Goal: Task Accomplishment & Management: Complete application form

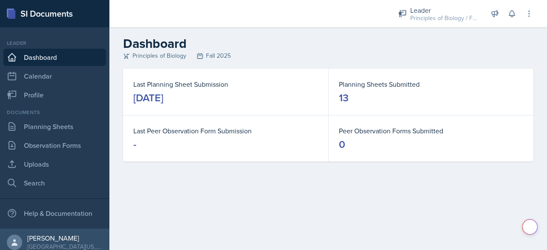
click at [34, 132] on link "Planning Sheets" at bounding box center [54, 126] width 103 height 17
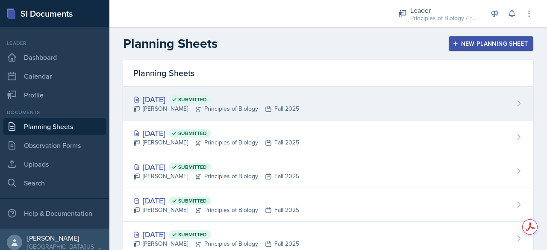
click at [285, 107] on div "[PERSON_NAME] Principles of Biology Fall 2025" at bounding box center [216, 108] width 166 height 9
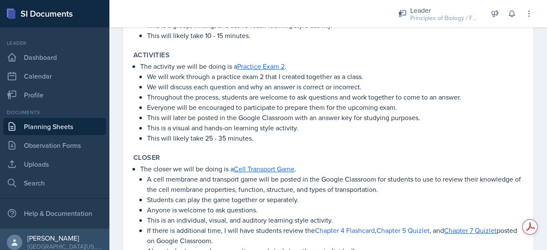
scroll to position [419, 0]
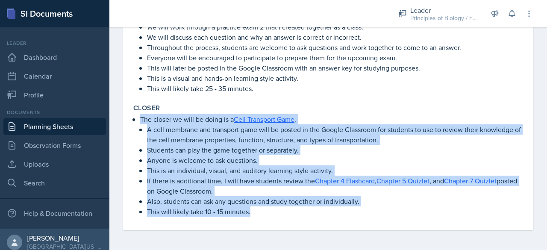
drag, startPoint x: 141, startPoint y: 118, endPoint x: 282, endPoint y: 213, distance: 170.0
click at [282, 213] on li "The closer we will be doing is a Cell Transport Game . A cell membrane and tran…" at bounding box center [331, 165] width 383 height 103
copy li "The closer we will be doing is a Cell Transport Game . A cell membrane and tran…"
click at [31, 130] on link "Planning Sheets" at bounding box center [54, 126] width 103 height 17
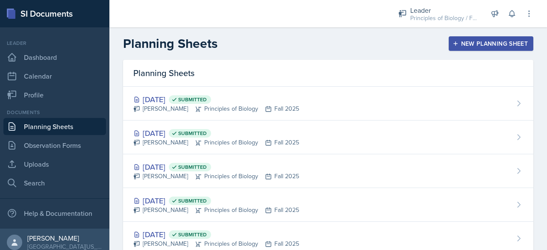
click at [497, 38] on button "New Planning Sheet" at bounding box center [491, 43] width 85 height 15
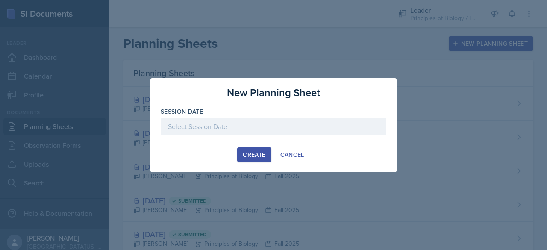
click at [246, 126] on div at bounding box center [274, 127] width 226 height 18
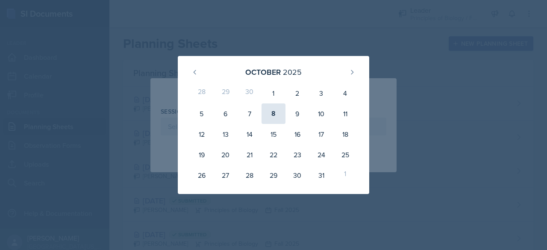
click at [274, 114] on div "8" at bounding box center [274, 113] width 24 height 21
type input "[DATE]"
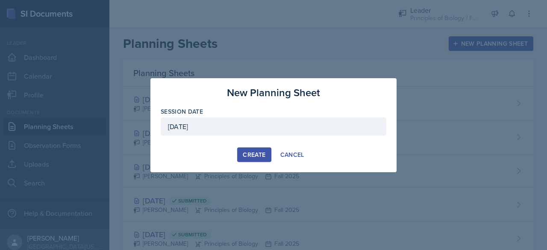
click at [241, 148] on button "Create" at bounding box center [254, 154] width 34 height 15
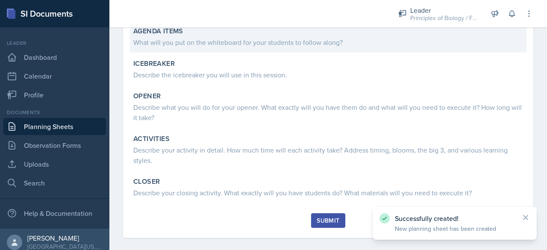
scroll to position [125, 0]
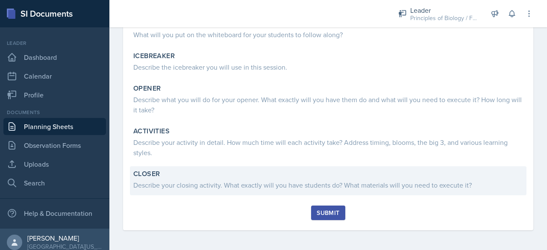
click at [175, 175] on div "Closer" at bounding box center [328, 174] width 390 height 9
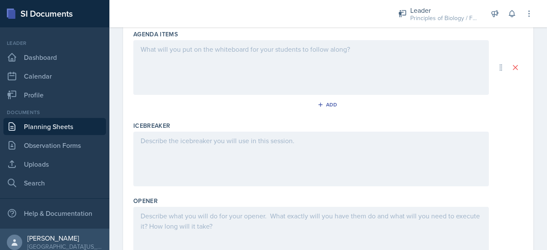
scroll to position [352, 0]
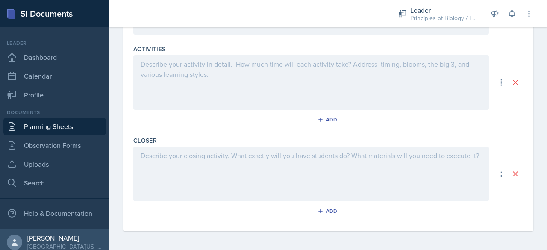
click at [156, 163] on div at bounding box center [311, 174] width 356 height 55
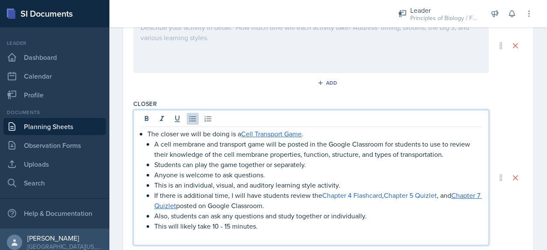
scroll to position [391, 0]
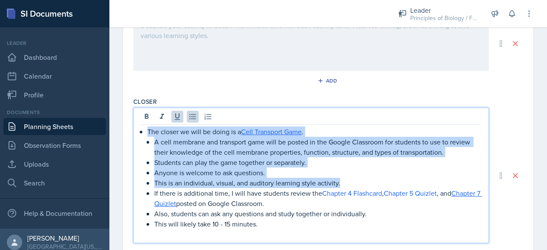
drag, startPoint x: 147, startPoint y: 128, endPoint x: 344, endPoint y: 178, distance: 203.4
click at [344, 178] on li "The closer we will be doing is a Cell Transport Game . A cell membrane and tran…" at bounding box center [314, 178] width 334 height 103
copy li "The closer we will be doing is a Cell Transport Game . A cell membrane and tran…"
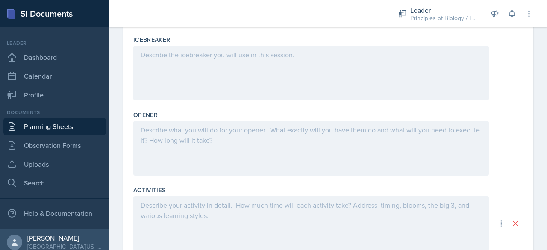
click at [171, 138] on div at bounding box center [311, 148] width 356 height 55
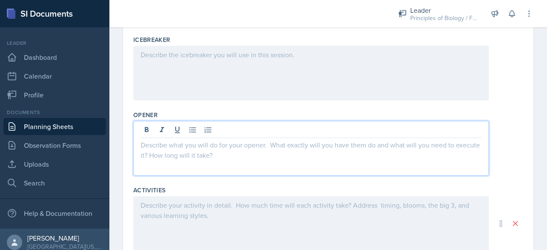
scroll to position [226, 0]
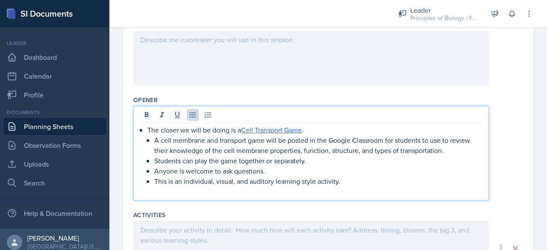
click at [165, 194] on p at bounding box center [311, 191] width 341 height 10
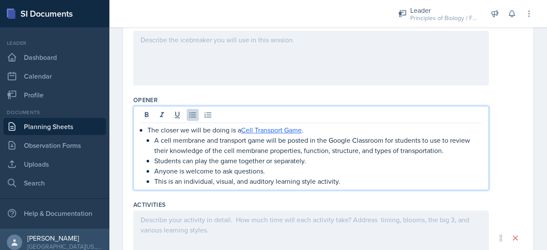
click at [178, 129] on p "The closer we will be doing is a Cell Transport Game ." at bounding box center [314, 130] width 334 height 10
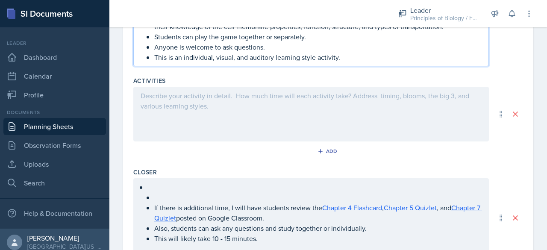
scroll to position [405, 0]
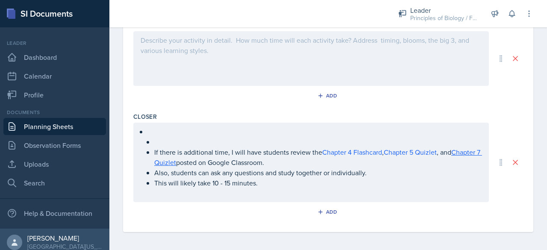
click at [166, 131] on div "If there is additional time, I will have students review the Chapter 4 Flashcar…" at bounding box center [311, 162] width 356 height 79
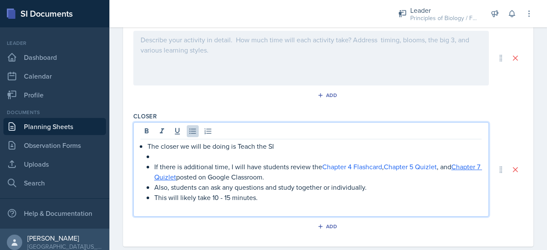
click at [161, 154] on p at bounding box center [317, 156] width 327 height 10
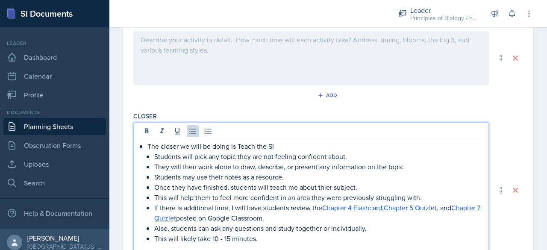
click at [327, 186] on p "Once they have finished, students will teach me about thier subject." at bounding box center [317, 187] width 327 height 10
click at [409, 197] on p "This will help them to feel more confident in an area they were previously stru…" at bounding box center [317, 197] width 327 height 10
click at [427, 195] on p "This will help them to feel more confident in an area they were previously stru…" at bounding box center [317, 197] width 327 height 10
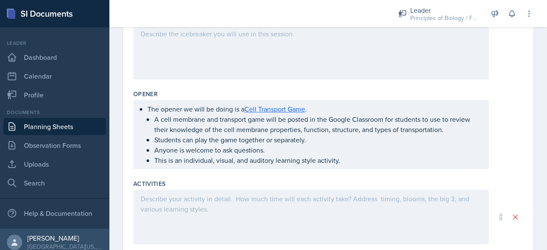
scroll to position [230, 0]
click at [344, 162] on p "This is an individual, visual, and auditory learning style activity." at bounding box center [317, 161] width 327 height 10
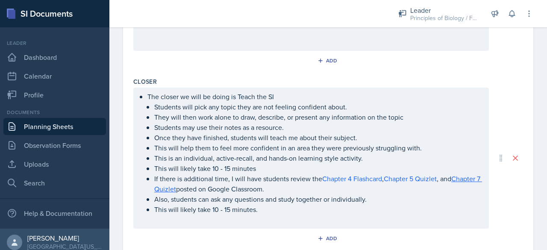
scroll to position [477, 0]
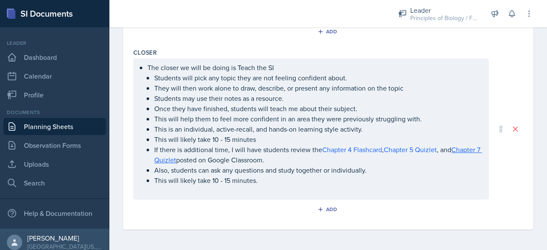
click at [253, 141] on p "This will likely take 10 - 15 minutes" at bounding box center [317, 139] width 327 height 10
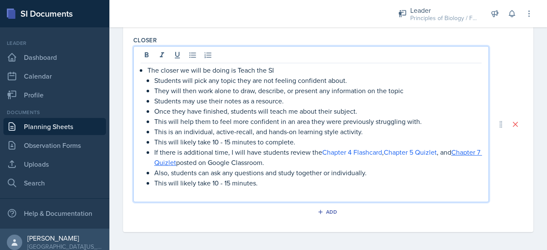
click at [202, 192] on p at bounding box center [311, 193] width 341 height 10
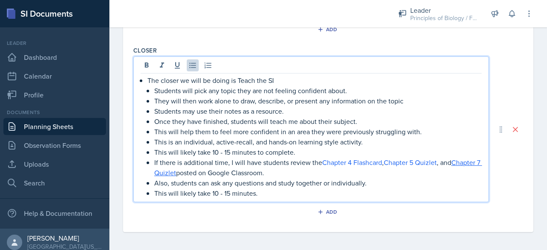
drag, startPoint x: 303, startPoint y: 153, endPoint x: 149, endPoint y: 147, distance: 154.0
click at [154, 147] on li "This will likely take 10 - 15 minutes to complete." at bounding box center [317, 152] width 327 height 10
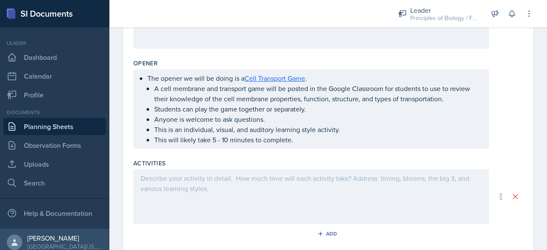
scroll to position [257, 0]
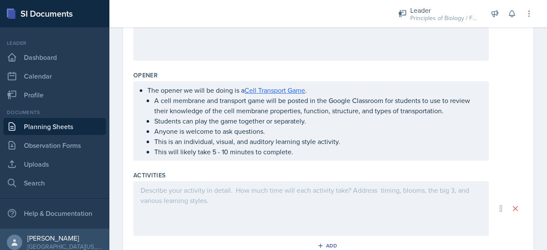
click at [193, 196] on div at bounding box center [311, 208] width 356 height 55
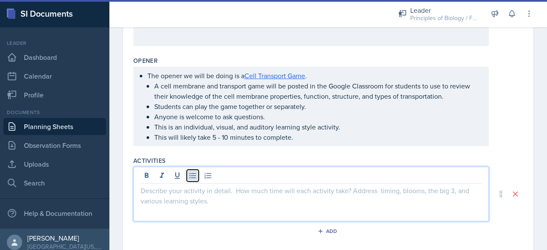
click at [197, 174] on button at bounding box center [193, 176] width 12 height 12
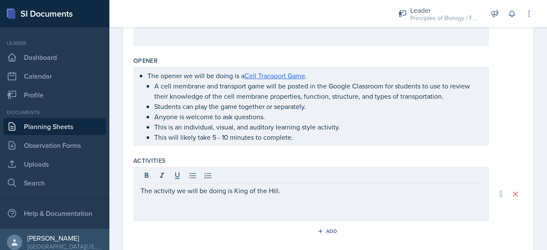
click at [140, 188] on div "The activity we will be doing is King of the Hill." at bounding box center [311, 194] width 356 height 55
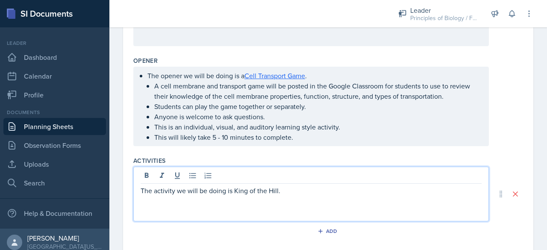
click at [142, 188] on p "The activity we will be doing is King of the Hill." at bounding box center [311, 190] width 341 height 10
click at [141, 188] on p "The activity we will be doing is King of the Hill." at bounding box center [311, 190] width 341 height 10
click at [188, 177] on button at bounding box center [193, 176] width 12 height 12
click at [290, 190] on p "The activity we will be doing is King of the Hill." at bounding box center [314, 190] width 334 height 10
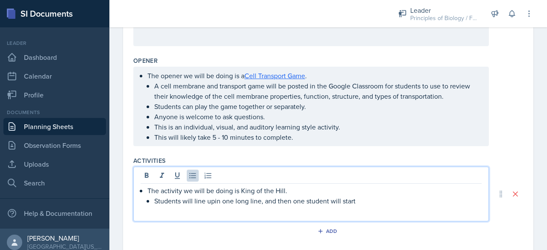
click at [212, 198] on p "Students will line upin one long line, and then one student will start" at bounding box center [317, 201] width 327 height 10
click at [353, 199] on p "Students will line up in one long line, and then one student will start" at bounding box center [317, 201] width 327 height 10
click at [356, 199] on p "Students will line up in one long line, and then one student will start" at bounding box center [317, 201] width 327 height 10
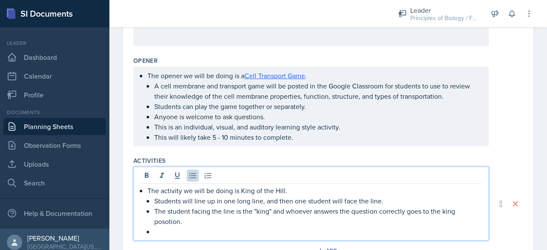
click at [260, 208] on p "The student facing the line is the "king" and whoever answers the question corr…" at bounding box center [317, 216] width 327 height 21
click at [162, 231] on p at bounding box center [317, 232] width 327 height 10
click at [254, 233] on p "The questions will be on a powerpoint" at bounding box center [317, 232] width 327 height 10
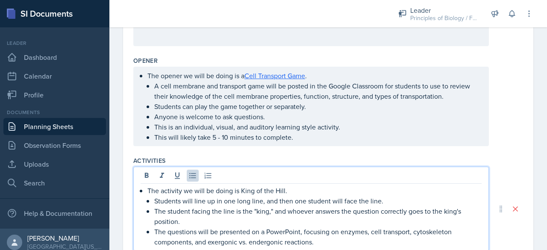
click at [334, 239] on p "The questions will be presented on a PowerPoint, focusing on enzymes, cell tran…" at bounding box center [317, 237] width 327 height 21
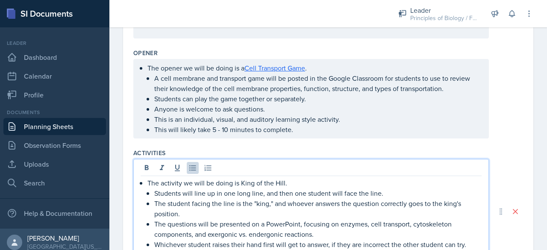
scroll to position [283, 0]
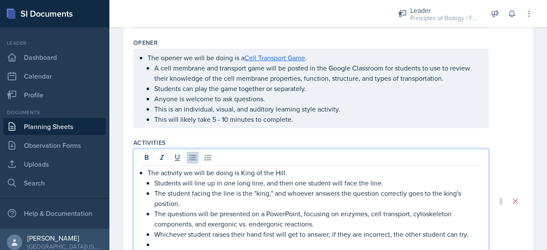
click at [164, 242] on p at bounding box center [317, 244] width 327 height 10
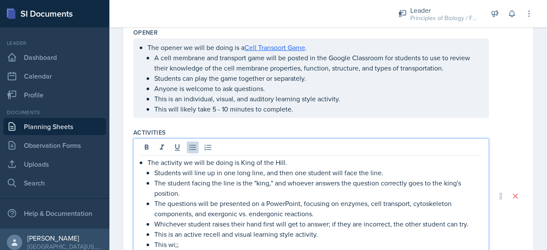
click at [471, 224] on p "Whichever student raises their hand first will get to answer; if they are incor…" at bounding box center [317, 224] width 327 height 10
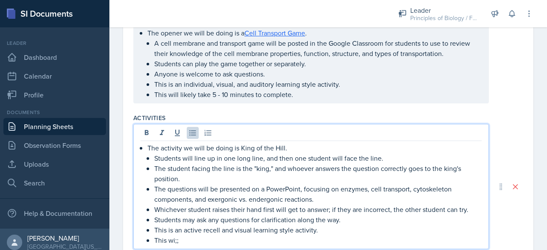
click at [216, 229] on p "This is an active recell and visual learning style activity." at bounding box center [317, 230] width 327 height 10
click at [179, 242] on p "This wi;;" at bounding box center [317, 240] width 327 height 10
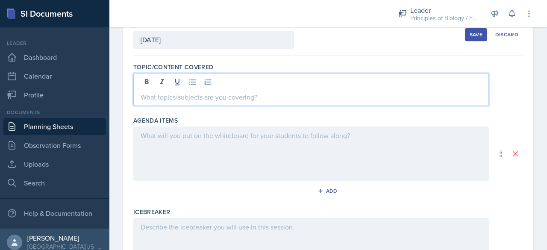
scroll to position [68, 0]
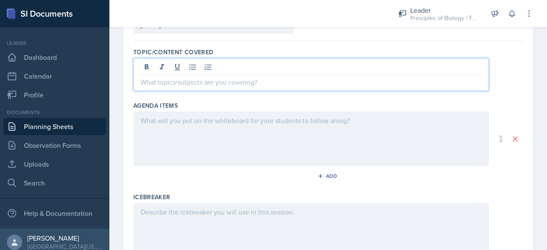
click at [204, 82] on p at bounding box center [311, 82] width 341 height 10
click at [354, 82] on p "Reinforce the components of the cytoskeleton and their functions." at bounding box center [314, 82] width 334 height 10
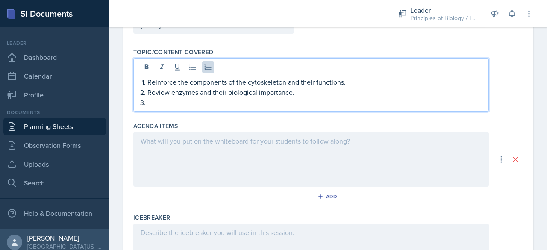
click at [191, 103] on p at bounding box center [314, 102] width 334 height 10
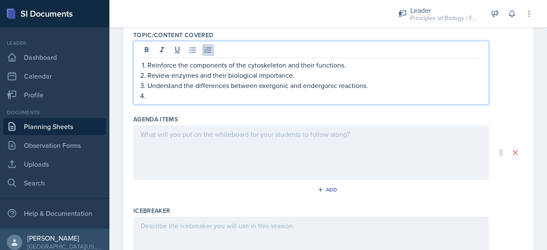
scroll to position [81, 0]
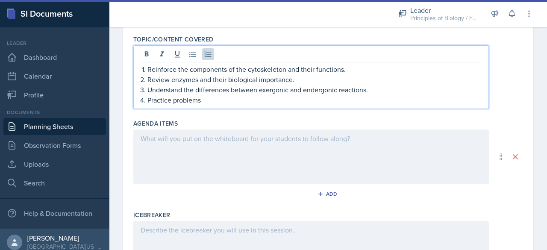
click at [150, 100] on p "Practice problems" at bounding box center [314, 100] width 334 height 10
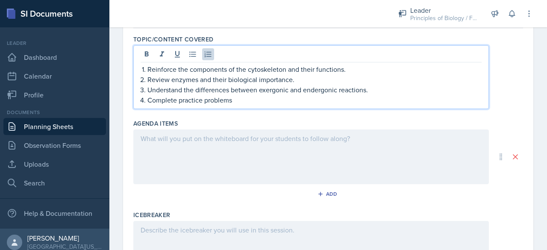
click at [232, 98] on p "Complete practice problems" at bounding box center [314, 100] width 334 height 10
click at [197, 147] on div at bounding box center [311, 156] width 356 height 55
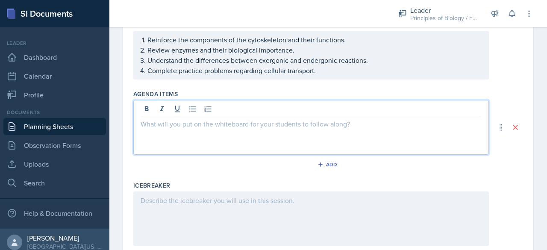
scroll to position [0, 0]
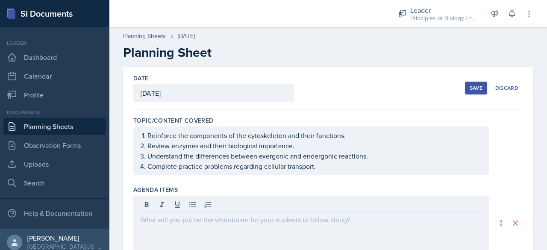
click at [470, 88] on div "Save" at bounding box center [476, 88] width 13 height 7
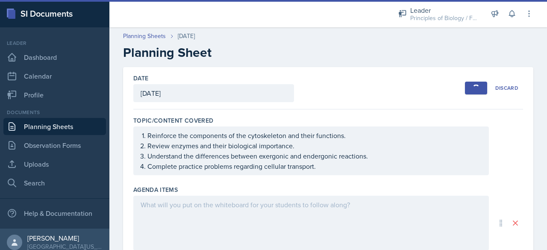
click at [50, 126] on link "Planning Sheets" at bounding box center [54, 126] width 103 height 17
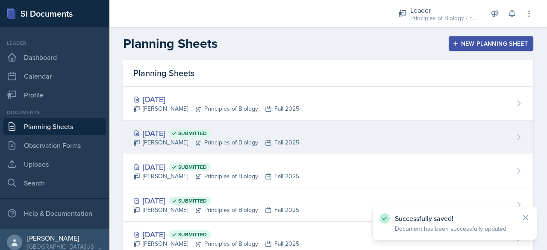
click at [161, 133] on div "[DATE] Submitted" at bounding box center [216, 133] width 166 height 12
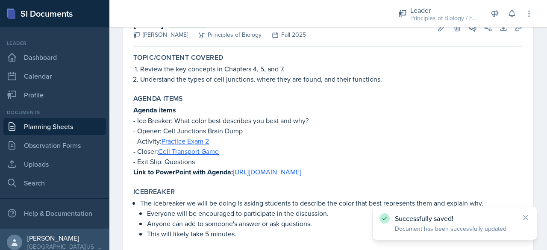
scroll to position [62, 0]
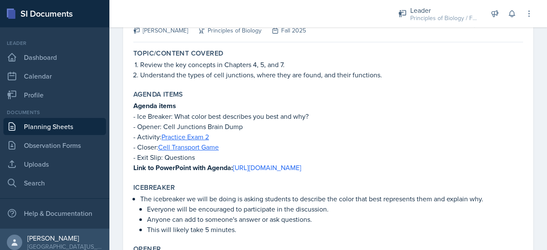
drag, startPoint x: 134, startPoint y: 116, endPoint x: 235, endPoint y: 168, distance: 114.1
click at [235, 168] on div "Agenda items - Ice Breaker: What color best describes you best and why? - Opene…" at bounding box center [328, 136] width 390 height 73
copy div "- Ice Breaker: What color best describes you best and why? - Opener: Cell Junct…"
click at [66, 124] on link "Planning Sheets" at bounding box center [54, 126] width 103 height 17
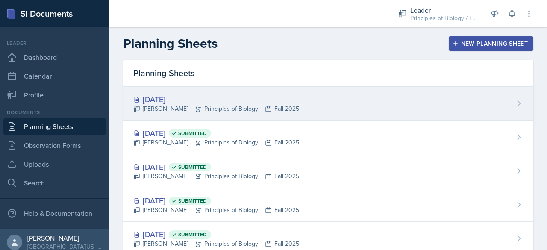
click at [244, 104] on div "[PERSON_NAME] Principles of Biology Fall 2025" at bounding box center [216, 108] width 166 height 9
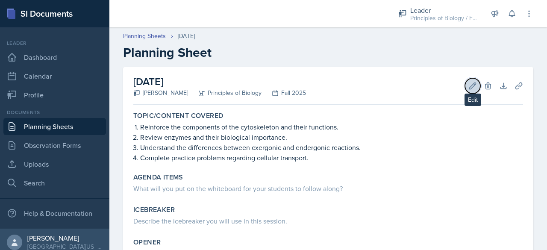
click at [470, 84] on icon at bounding box center [473, 85] width 6 height 6
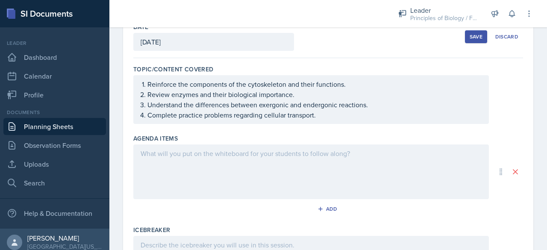
click at [189, 160] on div at bounding box center [311, 171] width 356 height 55
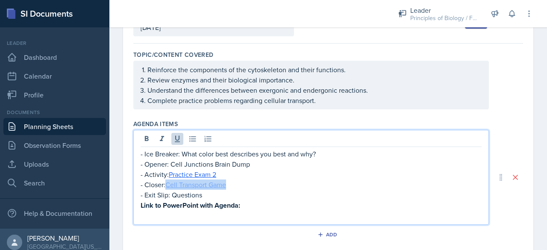
drag, startPoint x: 232, startPoint y: 183, endPoint x: 167, endPoint y: 179, distance: 64.7
click at [167, 179] on p "- Closer: Cell Transport Game" at bounding box center [311, 184] width 341 height 10
copy link "Cell Transport Game"
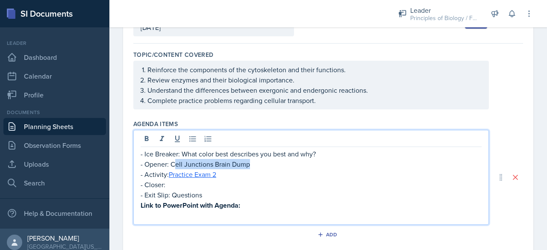
drag, startPoint x: 252, startPoint y: 162, endPoint x: 173, endPoint y: 159, distance: 79.2
click at [173, 159] on p "- Opener: Cell Junctions Brain Dump" at bounding box center [311, 164] width 341 height 10
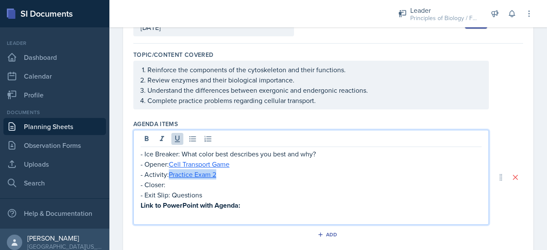
drag, startPoint x: 230, startPoint y: 173, endPoint x: 168, endPoint y: 172, distance: 62.0
click at [168, 172] on p "- Activity: Practice Exam 2" at bounding box center [311, 174] width 341 height 10
click at [320, 151] on p "- Ice Breaker: What color best describes you best and why?" at bounding box center [311, 154] width 341 height 10
click at [215, 152] on p "- Ice Breaker: What conspircy theory do you beleive?" at bounding box center [311, 154] width 341 height 10
click at [182, 170] on p "- Activity:" at bounding box center [311, 174] width 341 height 10
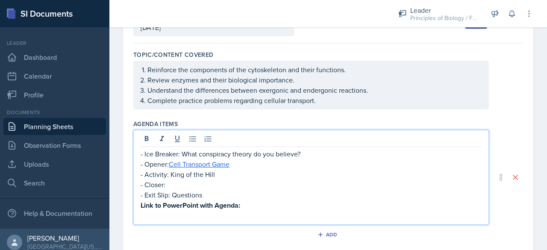
click at [179, 183] on p "- Closer:" at bounding box center [311, 184] width 341 height 10
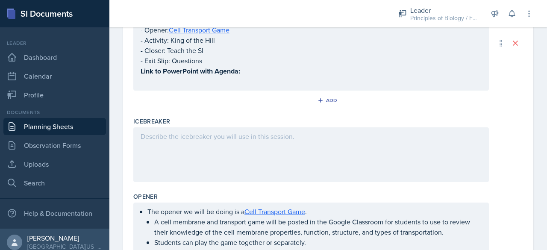
click at [155, 145] on div at bounding box center [311, 154] width 356 height 55
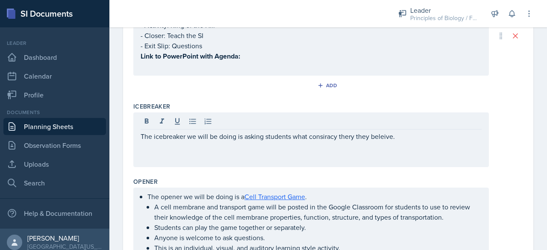
click at [138, 135] on div "The icebreaker we will be doing is asking students what consiracy thery they be…" at bounding box center [311, 139] width 356 height 55
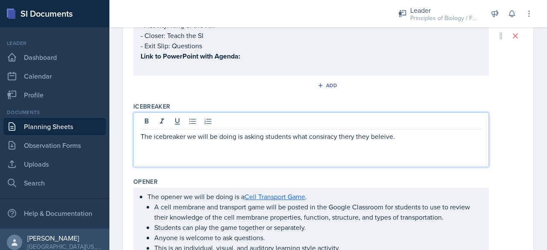
click at [141, 134] on p "The icebreaker we will be doing is asking students what consiracy thery they be…" at bounding box center [311, 136] width 341 height 10
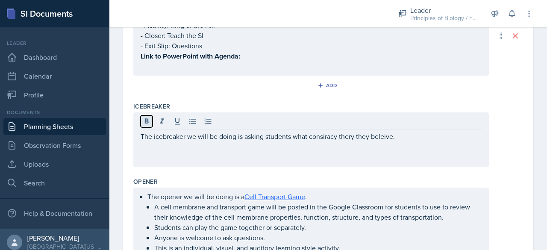
click at [147, 118] on icon at bounding box center [147, 120] width 4 height 5
click at [148, 119] on icon at bounding box center [146, 121] width 9 height 9
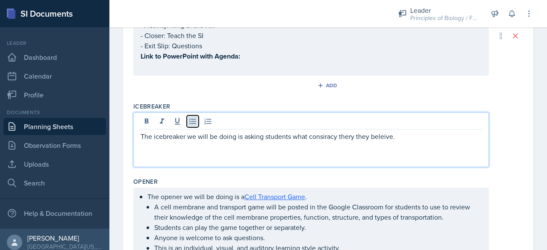
click at [191, 122] on icon at bounding box center [192, 122] width 6 height 6
click at [333, 135] on p "The icebreaker we will be doing is asking students what consiracy thery they be…" at bounding box center [314, 136] width 334 height 10
click at [416, 135] on p "The icebreaker we will be doing is asking students what conspiracy theory they …" at bounding box center [314, 136] width 334 height 10
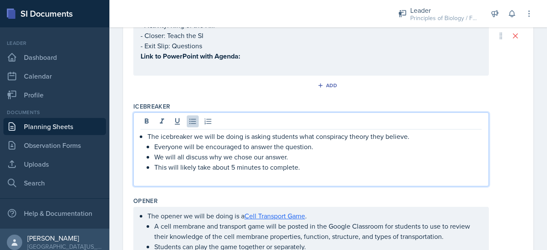
click at [179, 175] on p at bounding box center [311, 177] width 341 height 10
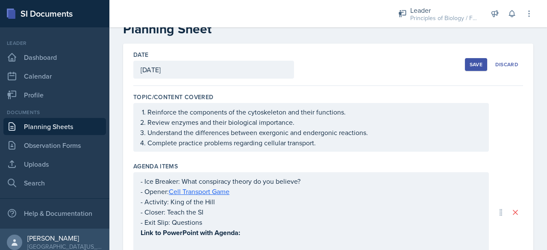
scroll to position [0, 0]
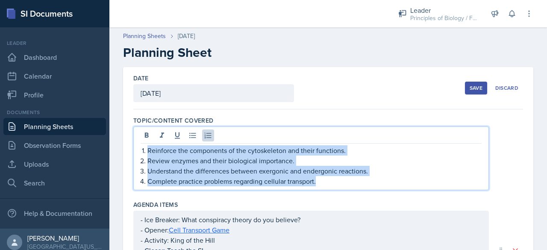
drag, startPoint x: 147, startPoint y: 135, endPoint x: 324, endPoint y: 180, distance: 183.1
click at [324, 180] on ol "Reinforce the components of the cytoskeleton and their functions. Review enzyme…" at bounding box center [314, 165] width 334 height 41
copy ol "Reinforce the components of the cytoskeleton and their functions. Review enzyme…"
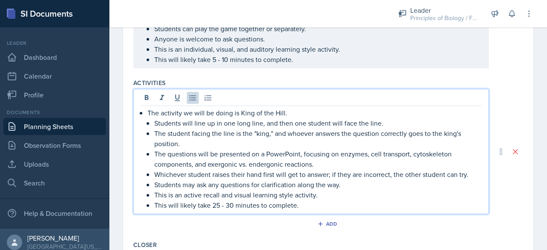
scroll to position [428, 0]
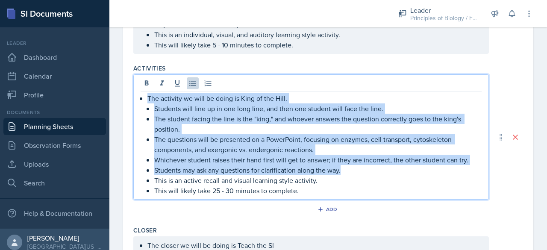
drag, startPoint x: 149, startPoint y: 97, endPoint x: 346, endPoint y: 171, distance: 210.8
click at [346, 171] on li "The activity we will be doing is King of the Hill. Students will line up in one…" at bounding box center [314, 144] width 334 height 103
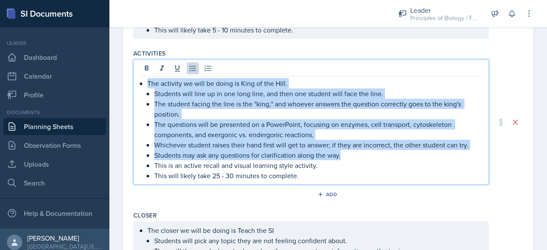
scroll to position [414, 0]
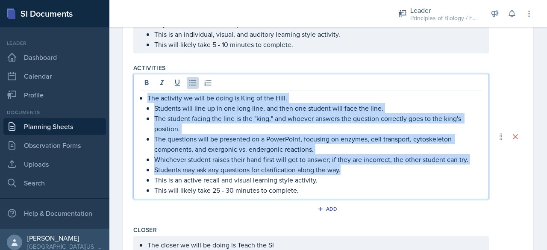
copy li "The activity we will be doing is King of the Hill. Students will line up in one…"
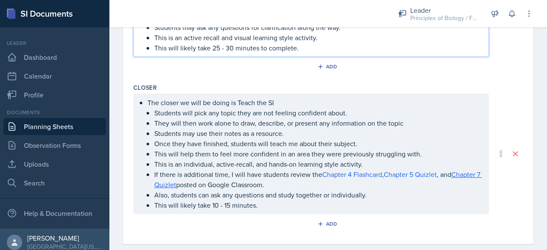
scroll to position [571, 0]
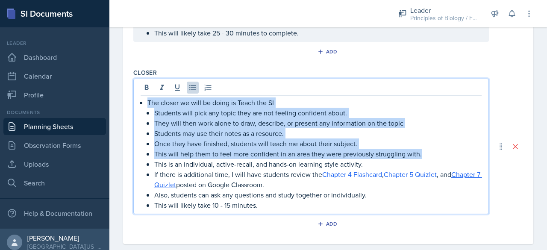
drag, startPoint x: 148, startPoint y: 100, endPoint x: 425, endPoint y: 154, distance: 282.3
click at [425, 154] on li "The closer we will be doing is Teach the SI Students will pick any topic they a…" at bounding box center [314, 153] width 334 height 113
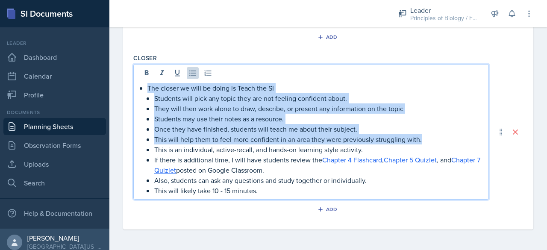
scroll to position [556, 0]
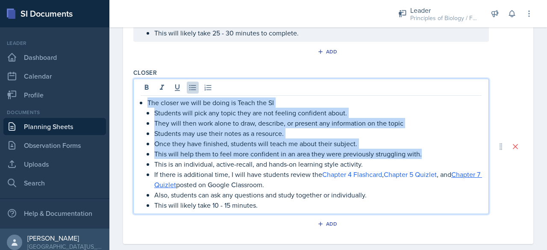
copy li "The closer we will be doing is Teach the SI Students will pick any topic they a…"
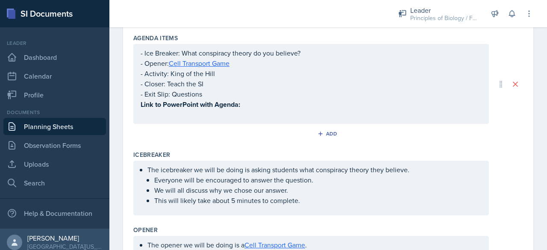
scroll to position [167, 0]
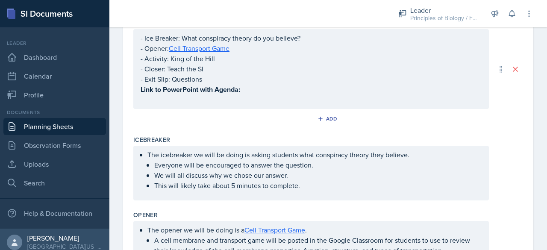
click at [255, 105] on p at bounding box center [311, 100] width 341 height 10
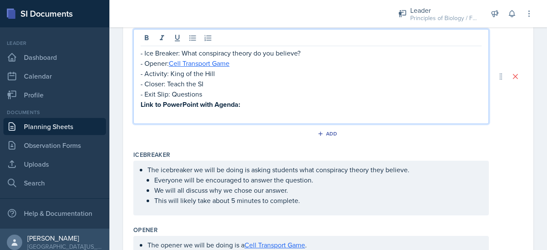
click at [253, 105] on p "Link to PowerPoint with Agenda:" at bounding box center [311, 104] width 341 height 11
click at [183, 120] on p at bounding box center [311, 115] width 341 height 10
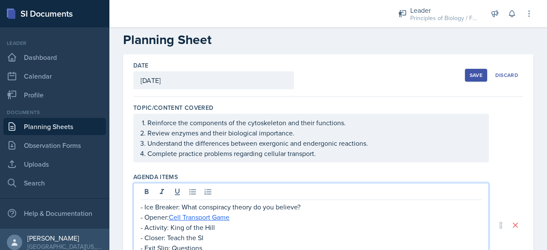
scroll to position [0, 0]
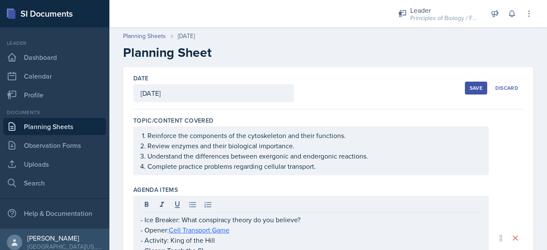
click at [472, 85] on div "Save" at bounding box center [476, 88] width 13 height 7
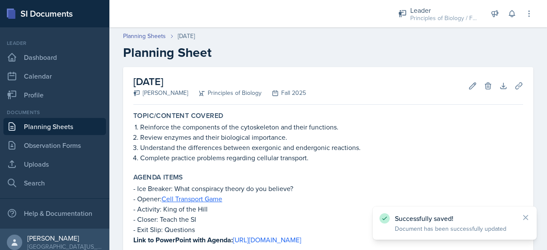
click at [37, 131] on link "Planning Sheets" at bounding box center [54, 126] width 103 height 17
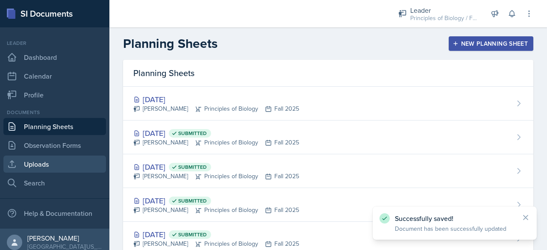
click at [39, 160] on link "Uploads" at bounding box center [54, 164] width 103 height 17
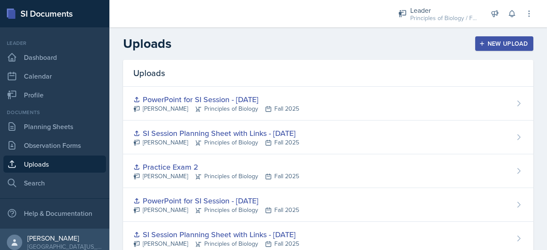
click at [500, 40] on div "New Upload" at bounding box center [504, 43] width 47 height 7
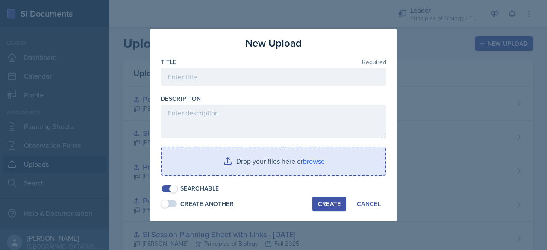
click at [279, 158] on input "file" at bounding box center [274, 160] width 224 height 27
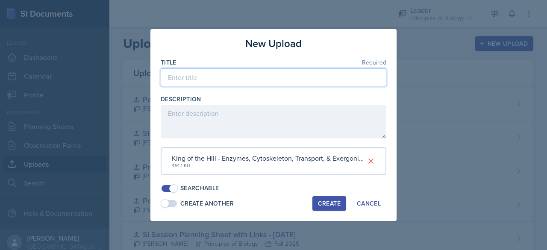
click at [241, 78] on input at bounding box center [274, 77] width 226 height 18
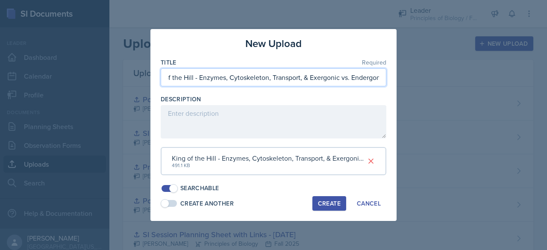
scroll to position [0, 24]
type input "King of the Hill - Enzymes, Cytoskeleton, Transport, & Exergonic vs. Endergonic"
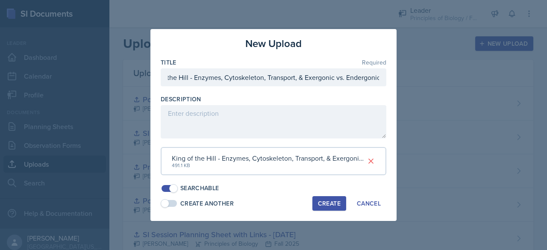
click at [325, 201] on div "Create" at bounding box center [329, 203] width 23 height 7
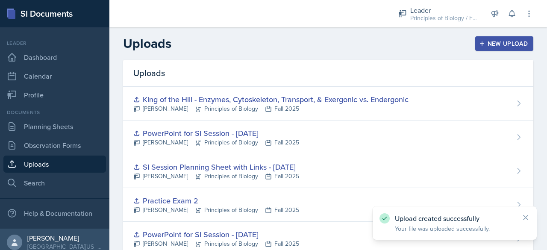
click at [477, 47] on button "New Upload" at bounding box center [504, 43] width 59 height 15
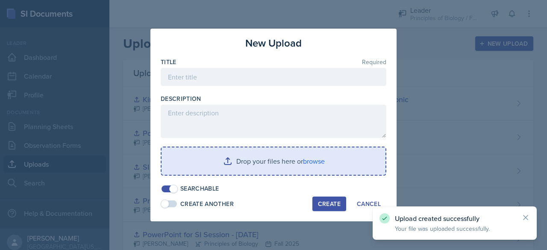
click at [297, 162] on input "file" at bounding box center [274, 160] width 224 height 27
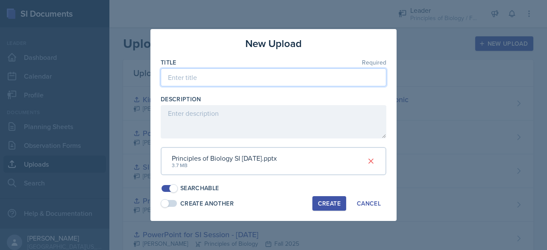
click at [225, 80] on input at bounding box center [274, 77] width 226 height 18
type input "PowerPoint for SI Session - [DATE]"
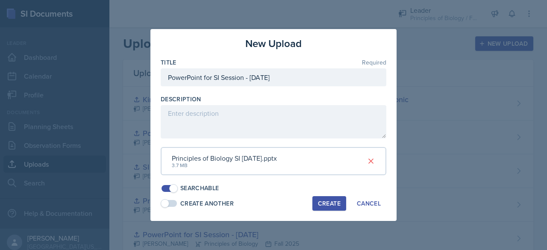
click at [324, 200] on div "Create" at bounding box center [329, 203] width 23 height 7
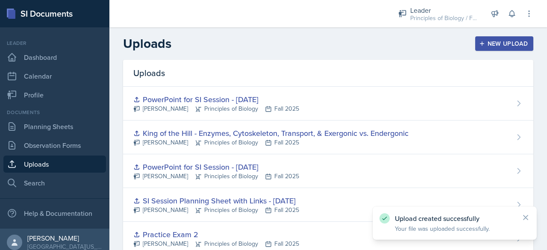
click at [497, 43] on div "New Upload" at bounding box center [504, 43] width 47 height 7
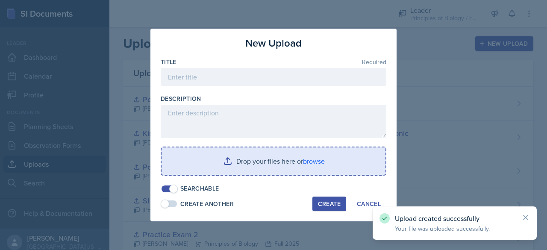
click at [294, 163] on input "file" at bounding box center [274, 160] width 224 height 27
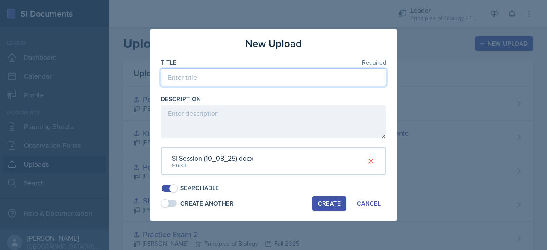
click at [215, 75] on input at bounding box center [274, 77] width 226 height 18
type input "SI Session Planning Sheet with Links - [DATE]"
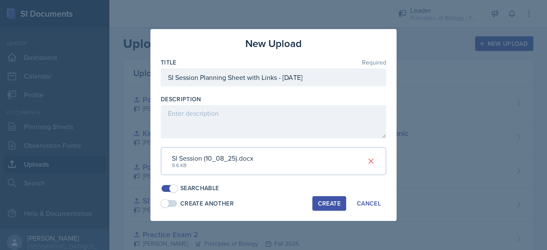
click at [323, 202] on div "Create" at bounding box center [329, 203] width 23 height 7
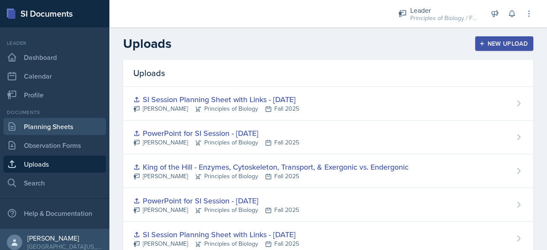
click at [45, 121] on link "Planning Sheets" at bounding box center [54, 126] width 103 height 17
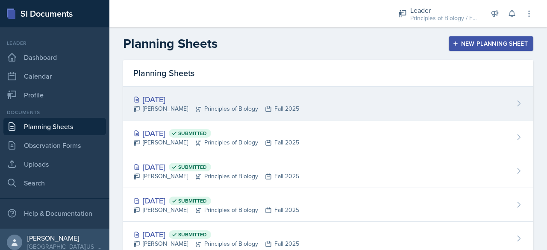
click at [202, 96] on div "[DATE]" at bounding box center [216, 100] width 166 height 12
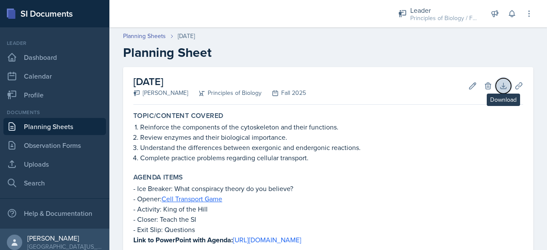
click at [499, 82] on icon at bounding box center [503, 86] width 9 height 9
click at [499, 88] on icon at bounding box center [503, 86] width 9 height 9
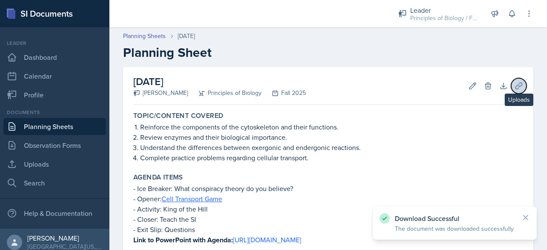
click at [515, 84] on icon at bounding box center [519, 86] width 9 height 9
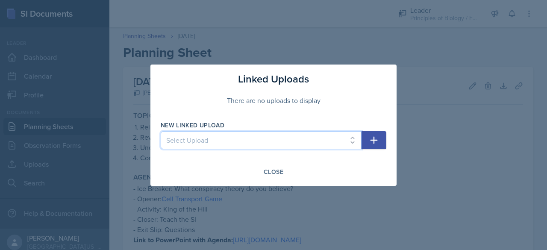
click at [313, 146] on select "Select Upload SI Planning Sheet with Links - [DATE] PowerPoint for SI Session -…" at bounding box center [261, 140] width 201 height 18
select select "73369ea9-7b76-4510-9efd-65d9f3f3d14f"
click at [161, 131] on select "Select Upload SI Planning Sheet with Links - [DATE] PowerPoint for SI Session -…" at bounding box center [261, 140] width 201 height 18
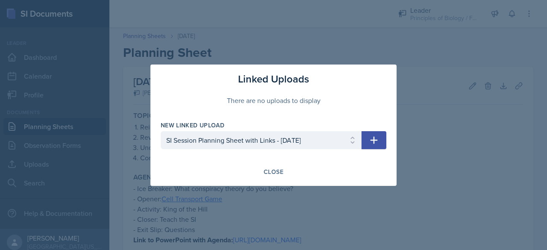
click at [374, 140] on icon "button" at bounding box center [374, 139] width 7 height 7
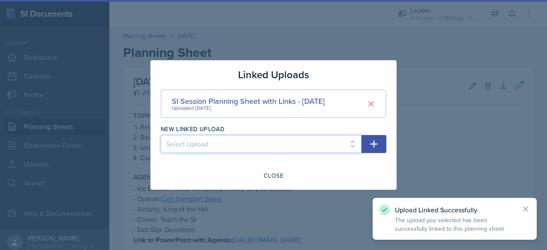
click at [277, 142] on select "Select Upload SI Planning Sheet with Links - [DATE] PowerPoint for SI Session -…" at bounding box center [261, 144] width 201 height 18
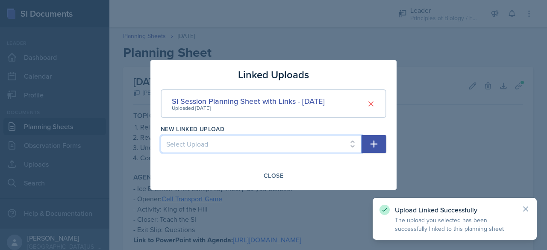
select select "78877e20-e4ef-4451-aee9-41d60c9adc34"
click at [161, 135] on select "Select Upload SI Planning Sheet with Links - [DATE] PowerPoint for SI Session -…" at bounding box center [261, 144] width 201 height 18
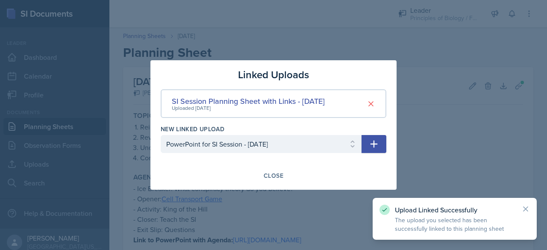
click at [374, 143] on icon "button" at bounding box center [374, 144] width 10 height 10
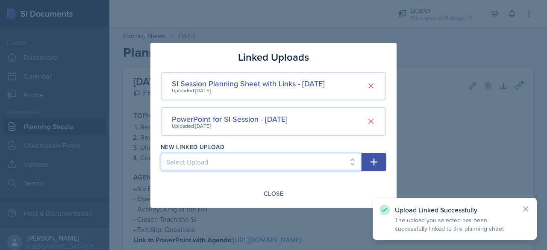
click at [291, 160] on select "Select Upload SI Planning Sheet with Links - [DATE] PowerPoint for SI Session -…" at bounding box center [261, 162] width 201 height 18
select select "d2247998-56fc-4e38-b063-d471b97f82a7"
click at [161, 153] on select "Select Upload SI Planning Sheet with Links - [DATE] PowerPoint for SI Session -…" at bounding box center [261, 162] width 201 height 18
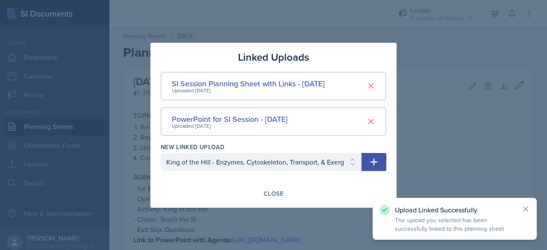
click at [366, 162] on button "button" at bounding box center [374, 162] width 25 height 18
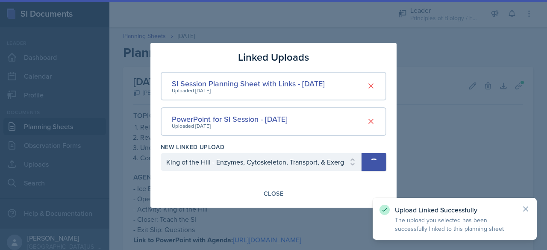
select select
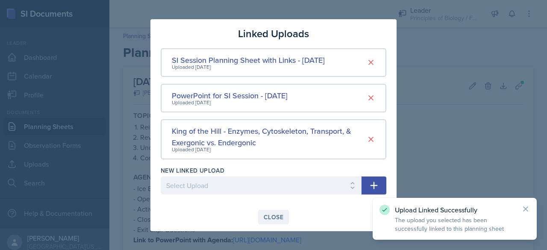
click at [277, 219] on div "Close" at bounding box center [274, 217] width 20 height 7
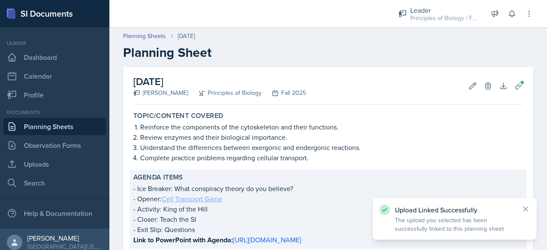
click at [208, 200] on link "Cell Transport Game" at bounding box center [192, 198] width 61 height 9
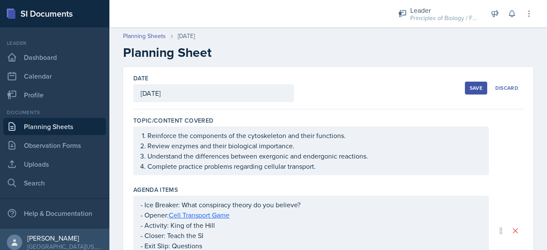
click at [470, 85] on div "Save" at bounding box center [476, 88] width 13 height 7
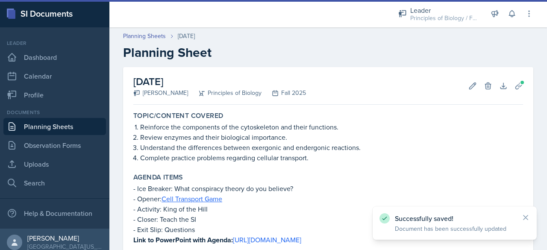
scroll to position [453, 0]
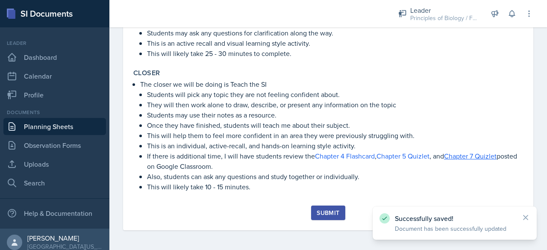
click at [321, 206] on button "Submit" at bounding box center [328, 213] width 34 height 15
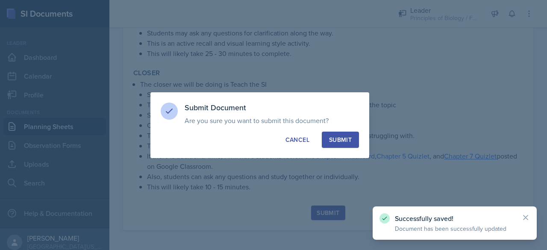
click at [335, 140] on div "Submit" at bounding box center [340, 139] width 23 height 9
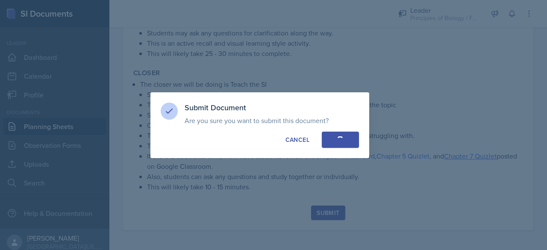
scroll to position [429, 0]
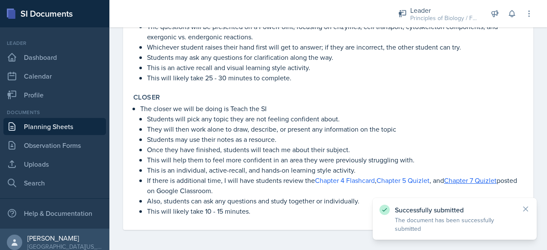
click at [51, 126] on link "Planning Sheets" at bounding box center [54, 126] width 103 height 17
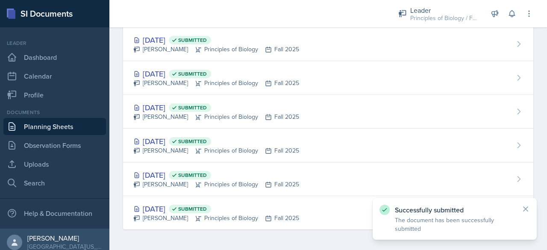
scroll to position [327, 0]
